Goal: Find specific page/section: Find specific page/section

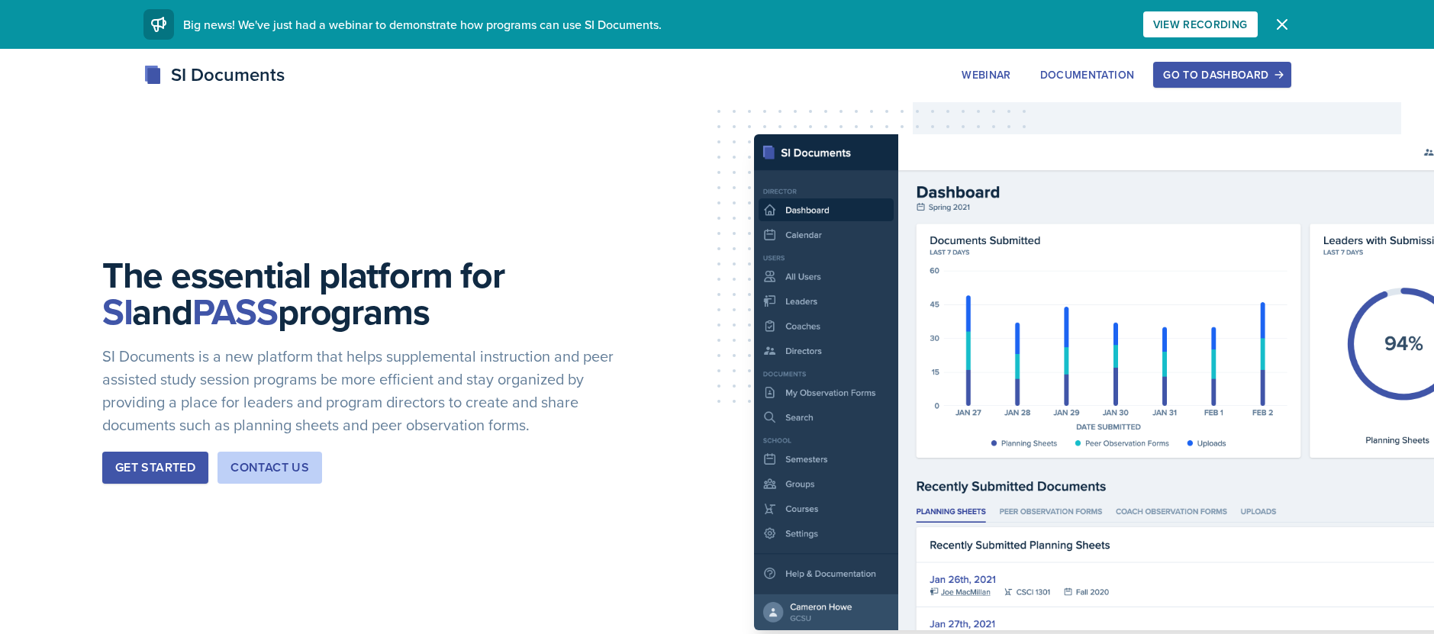
click at [1250, 77] on div "Go to Dashboard" at bounding box center [1222, 75] width 118 height 12
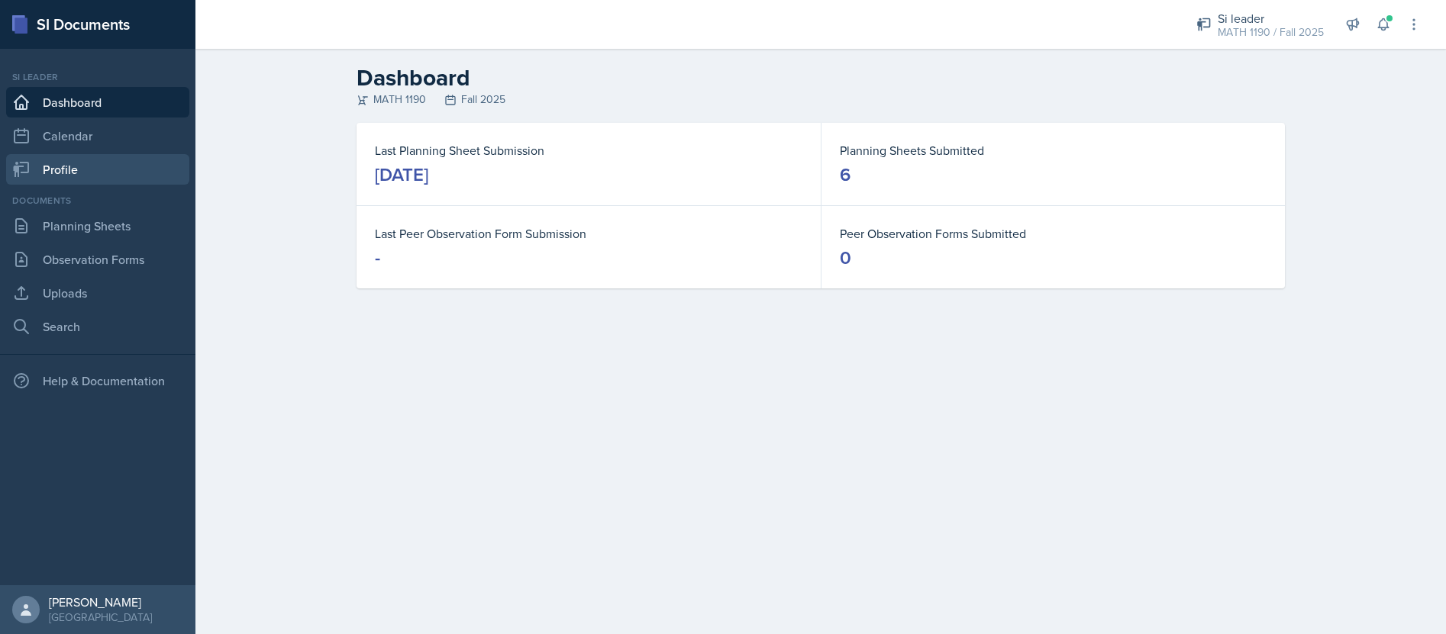
click at [84, 173] on link "Profile" at bounding box center [97, 169] width 183 height 31
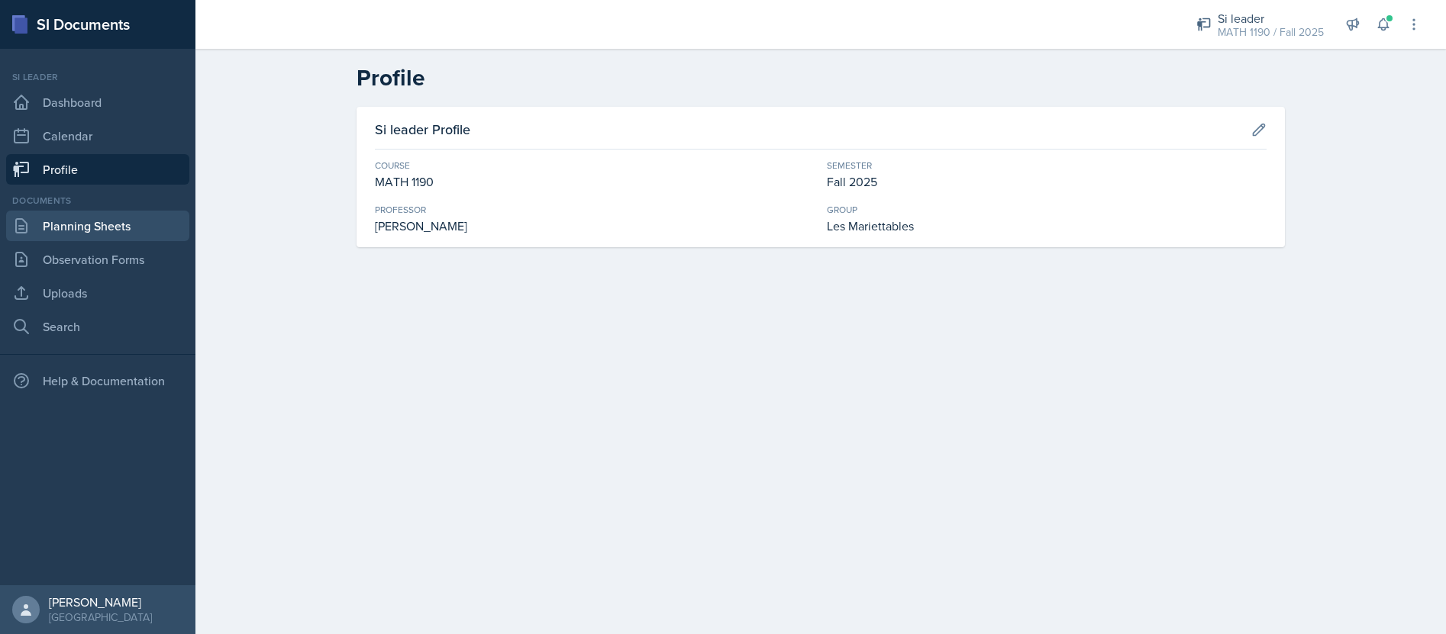
click at [73, 227] on link "Planning Sheets" at bounding box center [97, 226] width 183 height 31
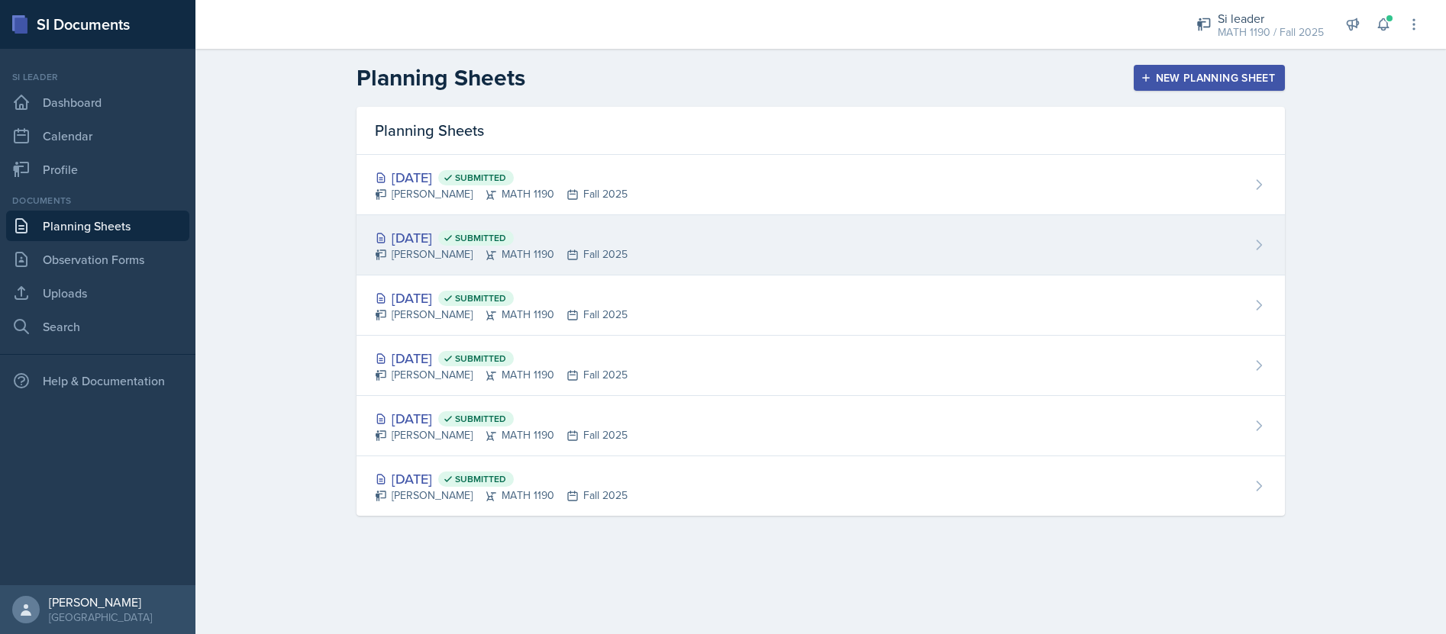
click at [441, 240] on div "[DATE] Submitted" at bounding box center [501, 237] width 253 height 21
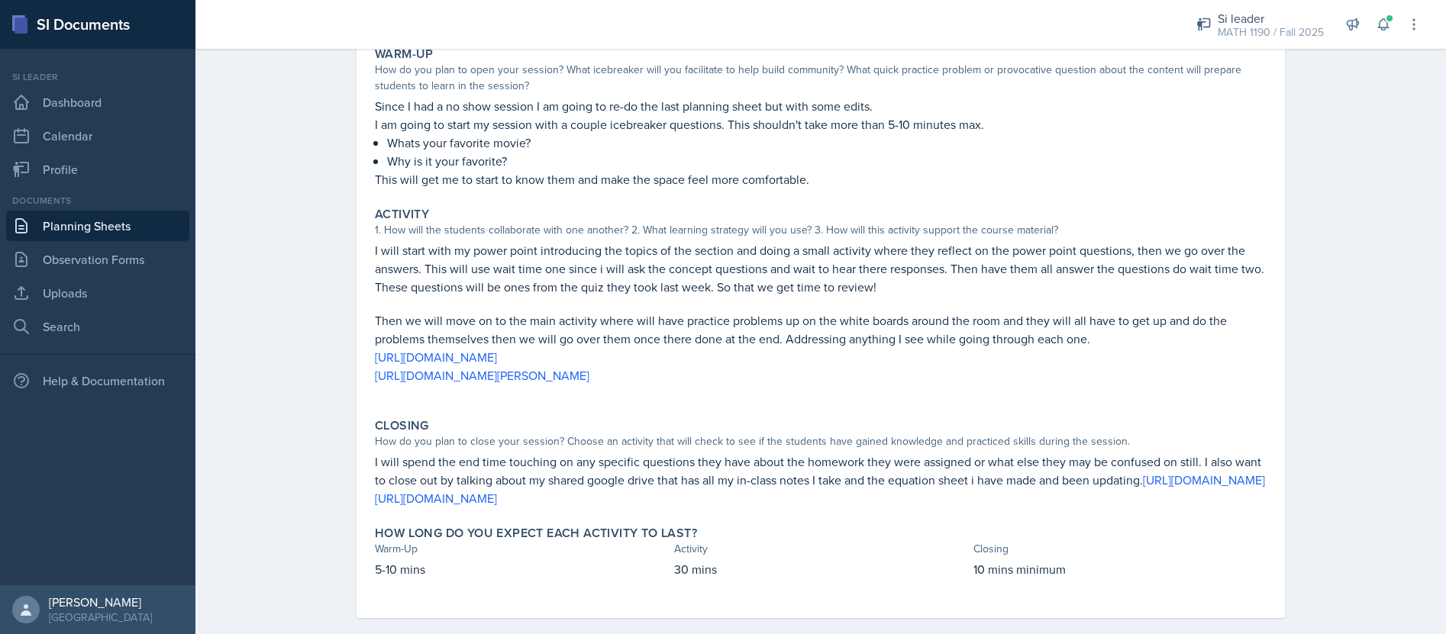
scroll to position [192, 0]
